Goal: Task Accomplishment & Management: Manage account settings

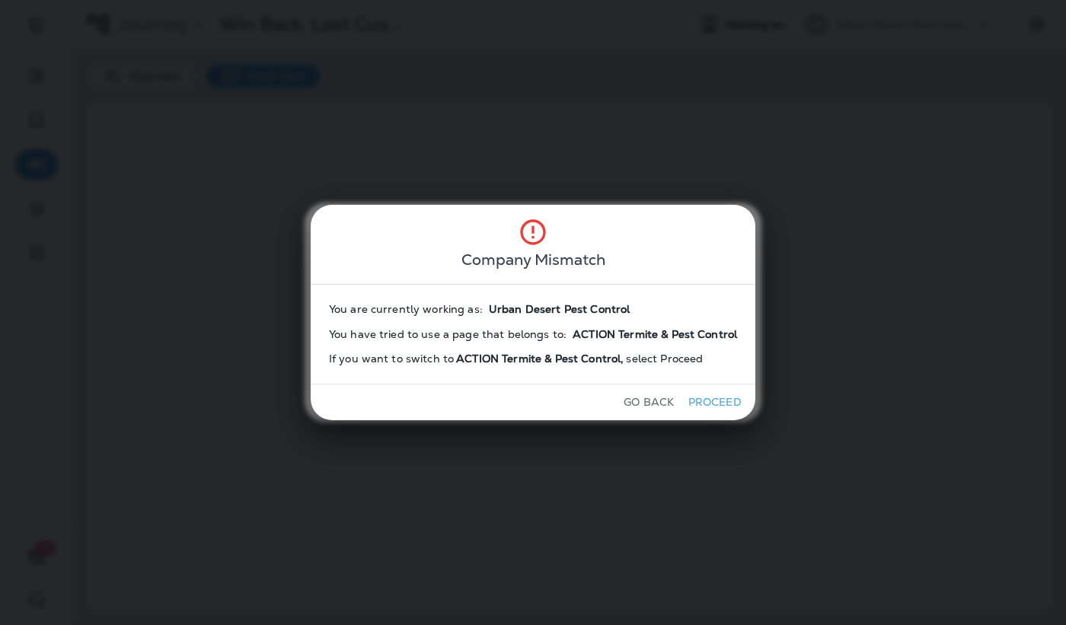
click at [588, 400] on button "Proceed" at bounding box center [714, 402] width 57 height 24
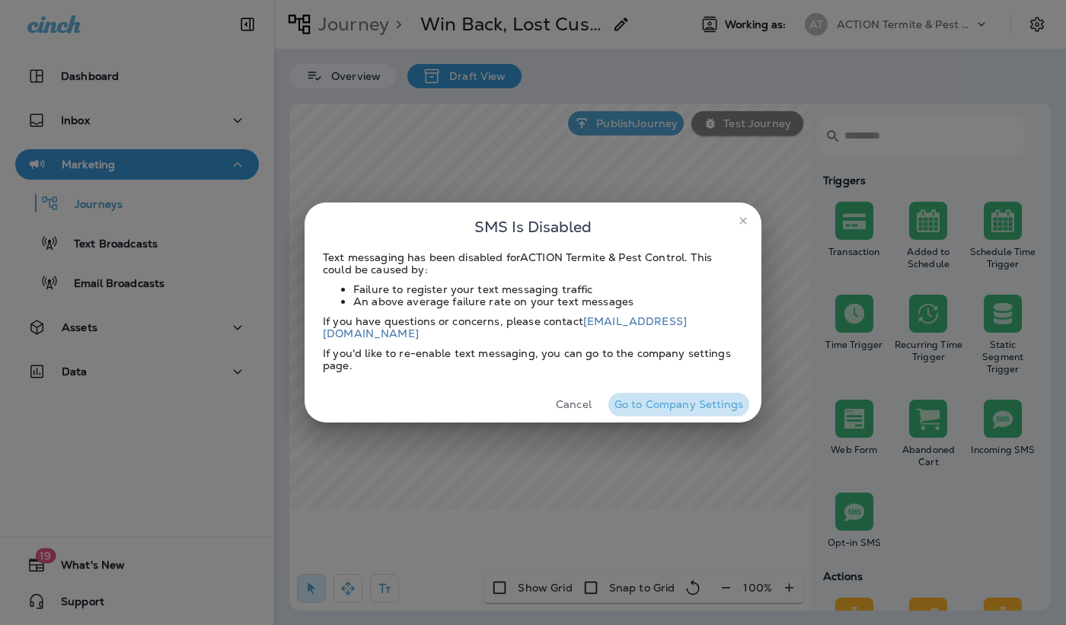
click at [588, 403] on button "Go to Company Settings" at bounding box center [678, 405] width 141 height 24
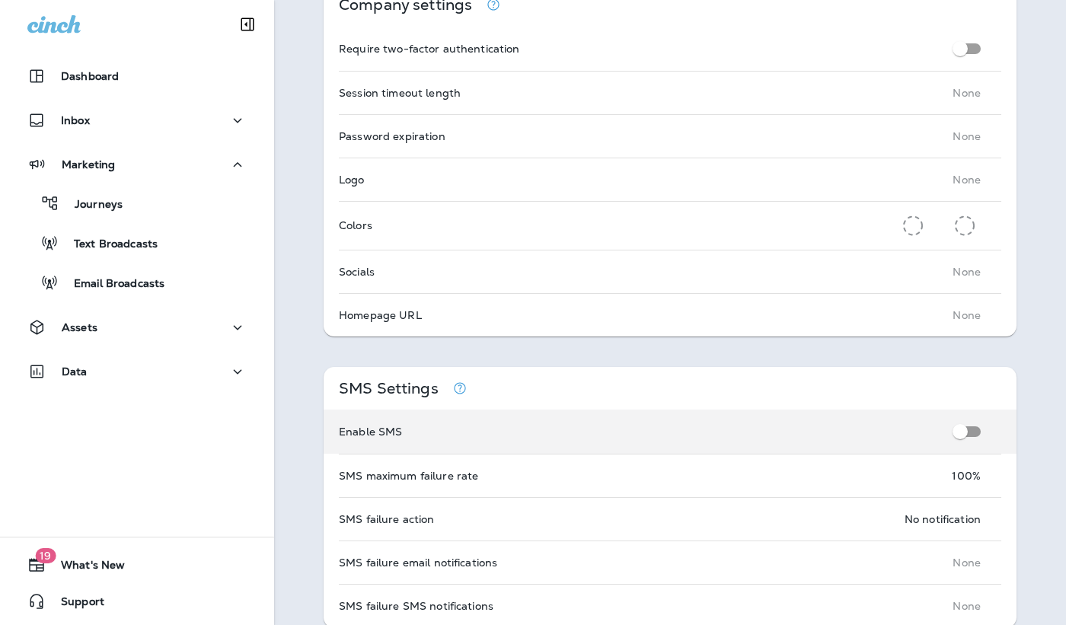
scroll to position [533, 0]
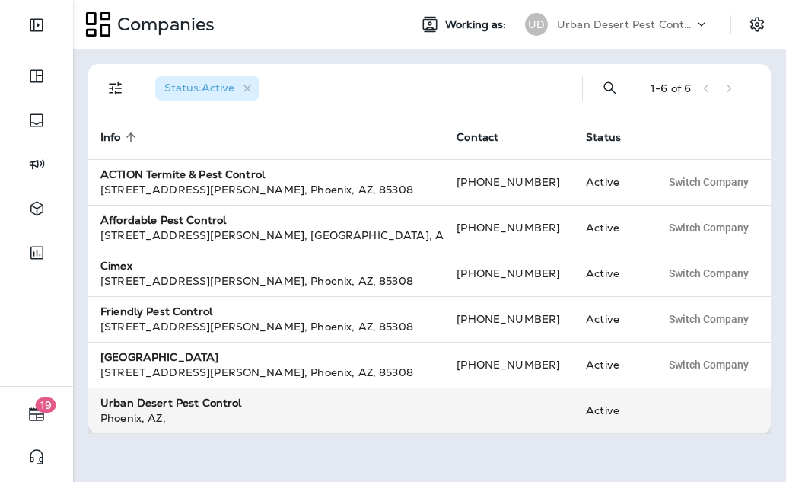
click at [164, 407] on strong "Urban Desert Pest Control" at bounding box center [171, 403] width 142 height 14
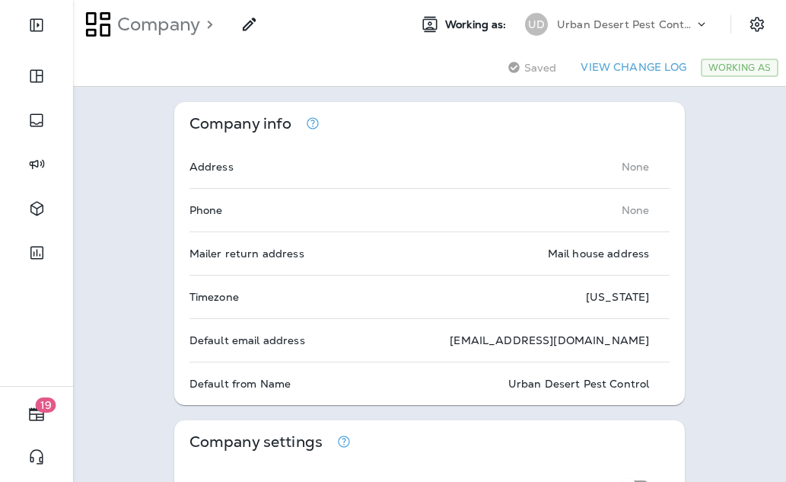
click at [646, 25] on p "Urban Desert Pest Control" at bounding box center [625, 24] width 137 height 12
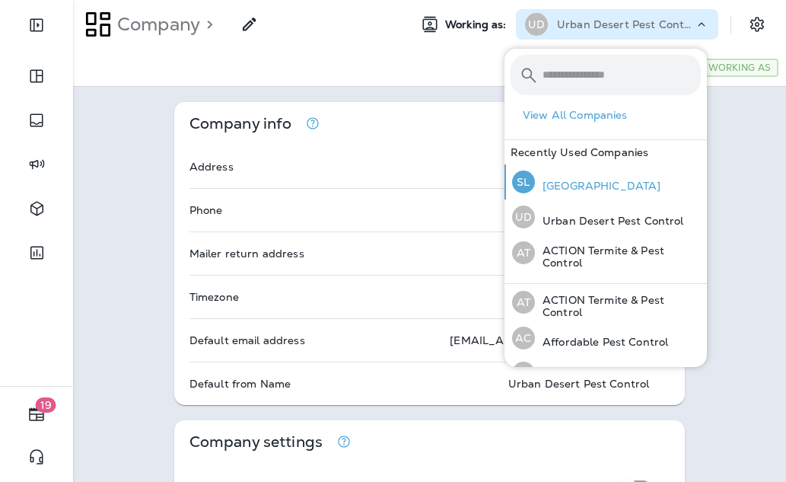
click at [562, 197] on div "SL [GEOGRAPHIC_DATA]" at bounding box center [586, 181] width 161 height 35
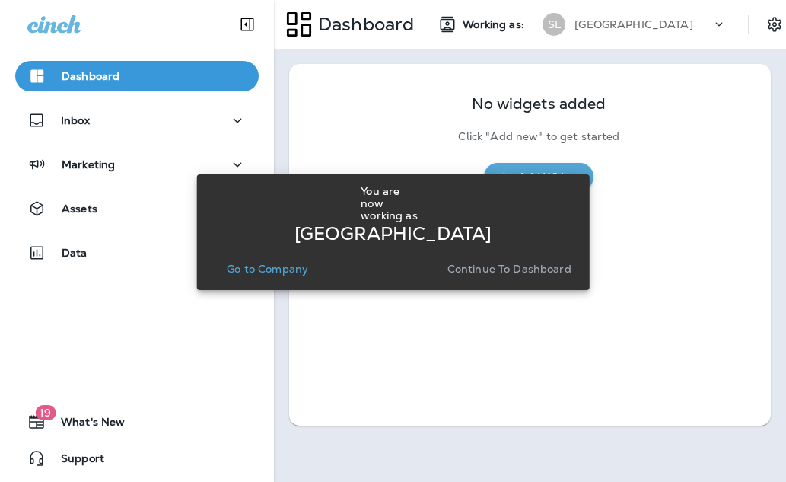
click at [273, 263] on p "Go to Company" at bounding box center [267, 269] width 81 height 12
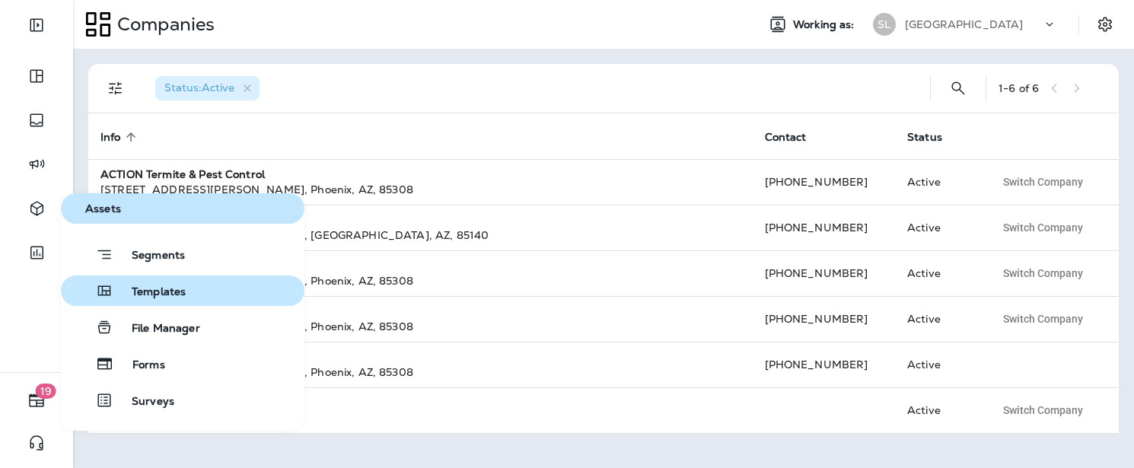
click at [160, 295] on span "Templates" at bounding box center [149, 292] width 72 height 14
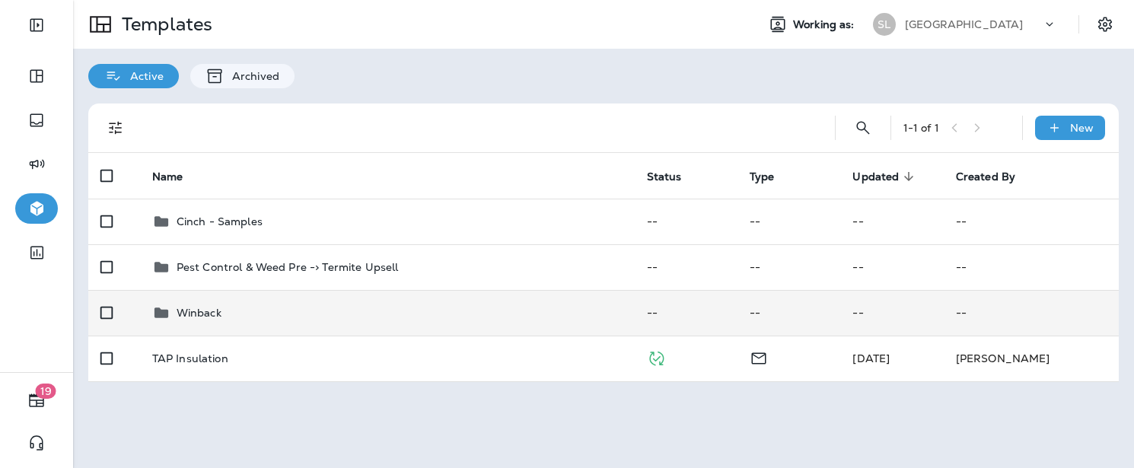
click at [191, 317] on p "Winback" at bounding box center [199, 313] width 45 height 12
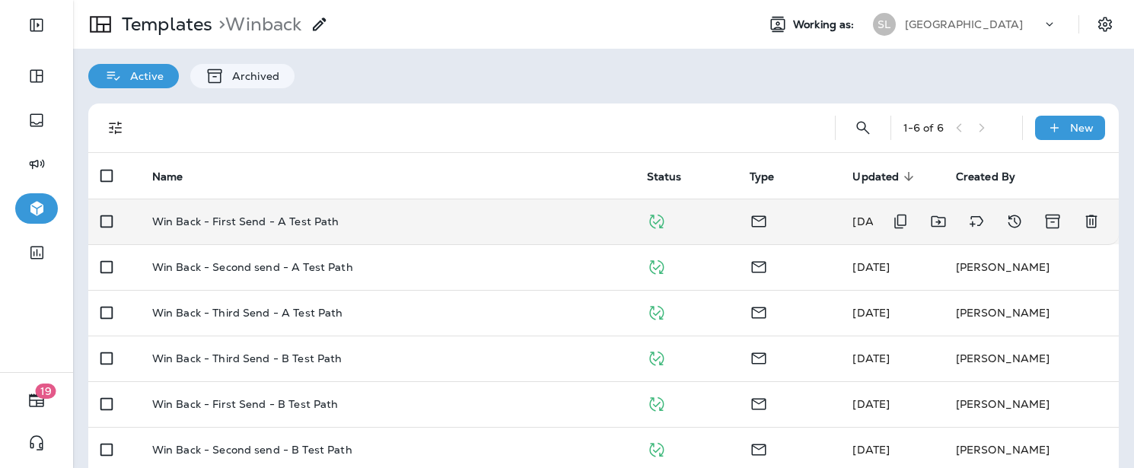
click at [285, 221] on p "Win Back - First Send - A Test Path" at bounding box center [245, 221] width 187 height 12
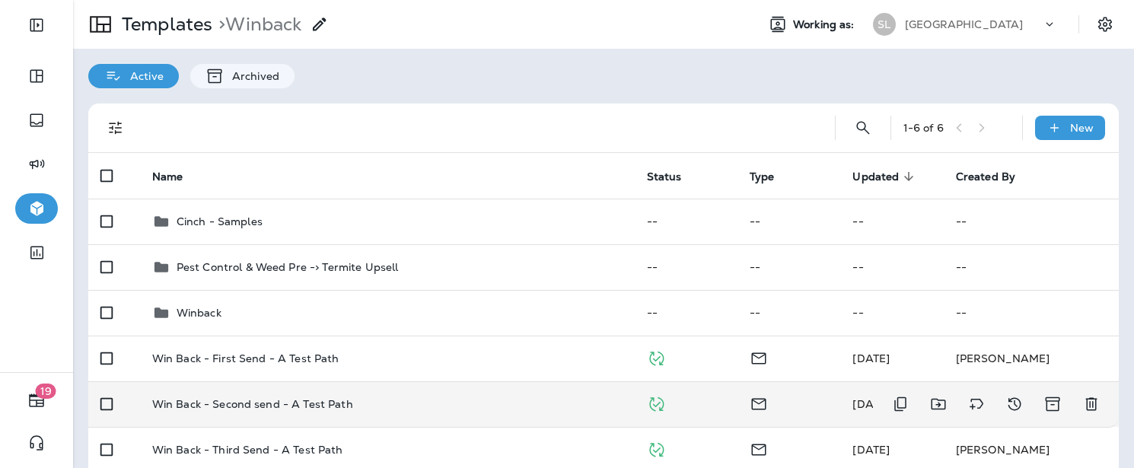
click at [234, 402] on p "Win Back - Second send - A Test Path" at bounding box center [252, 404] width 201 height 12
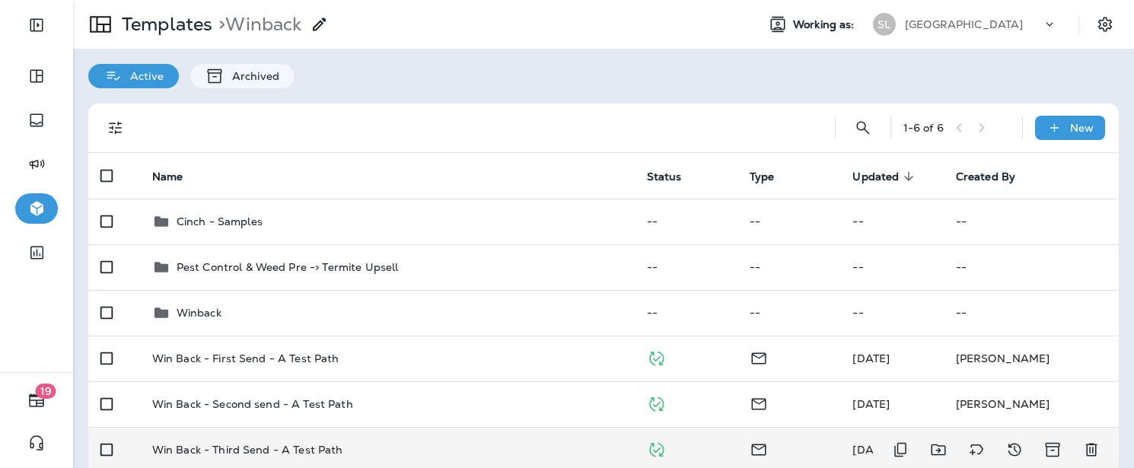
click at [273, 442] on td "Win Back - Third Send - A Test Path" at bounding box center [387, 450] width 495 height 46
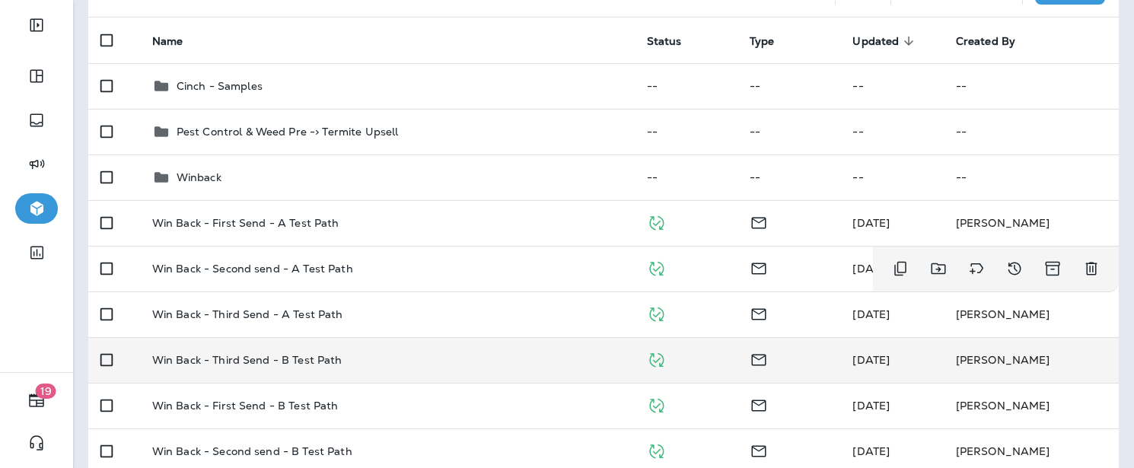
scroll to position [152, 0]
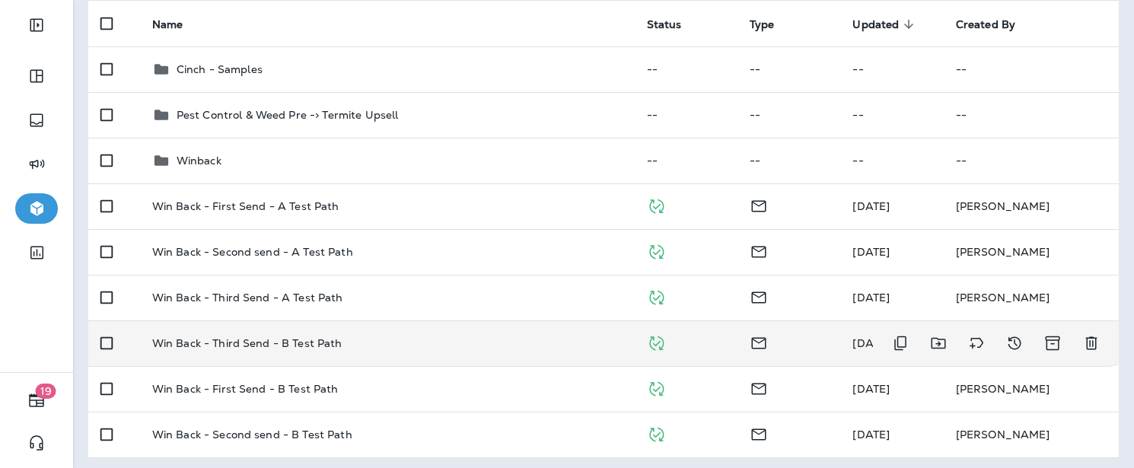
click at [309, 345] on p "Win Back - Third Send - B Test Path" at bounding box center [247, 343] width 190 height 12
